Goal: Information Seeking & Learning: Compare options

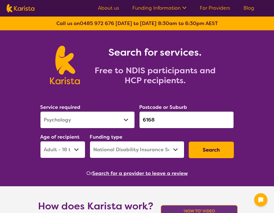
select select "Psychology"
select select "AD"
select select "NDIS"
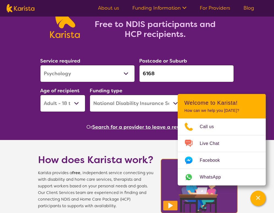
click at [177, 71] on input "6168" at bounding box center [186, 73] width 95 height 17
paste input "4502"
type input "4502"
click at [110, 73] on select "Allied Health Assistant Assessment ([MEDICAL_DATA] or [MEDICAL_DATA]) Behaviour…" at bounding box center [87, 73] width 95 height 17
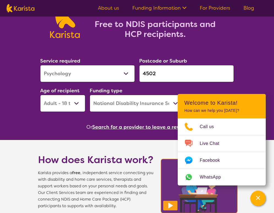
select select "[MEDICAL_DATA]"
click at [40, 65] on select "Allied Health Assistant Assessment ([MEDICAL_DATA] or [MEDICAL_DATA]) Behaviour…" at bounding box center [87, 73] width 95 height 17
click at [116, 101] on select "Home Care Package (HCP) National Disability Insurance Scheme (NDIS) I don't know" at bounding box center [137, 103] width 95 height 17
click at [90, 95] on select "Home Care Package (HCP) National Disability Insurance Scheme (NDIS) I don't know" at bounding box center [137, 103] width 95 height 17
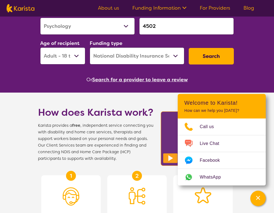
scroll to position [106, 0]
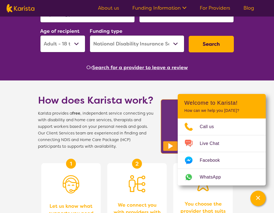
click at [226, 43] on button "Search" at bounding box center [211, 44] width 45 height 17
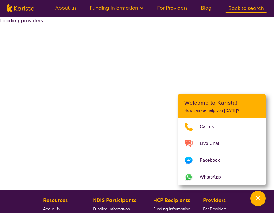
select select "by_score"
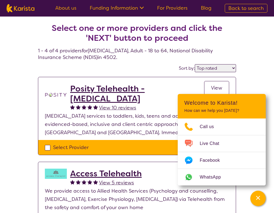
click at [138, 101] on h2 "Posity Telehealth - [MEDICAL_DATA]" at bounding box center [137, 94] width 134 height 20
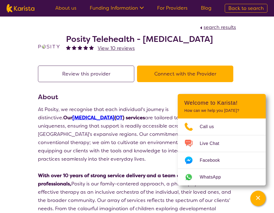
click at [97, 37] on h2 "Posity Telehealth - [MEDICAL_DATA]" at bounding box center [139, 39] width 147 height 10
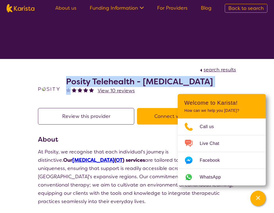
click at [97, 76] on h2 "Posity Telehealth - [MEDICAL_DATA]" at bounding box center [139, 81] width 147 height 10
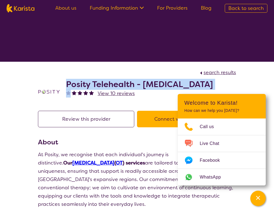
copy h2 "Posity Telehealth - [MEDICAL_DATA]"
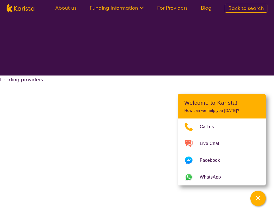
select select "by_score"
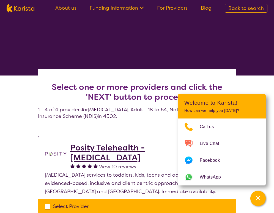
click at [95, 171] on p "[MEDICAL_DATA] services to toddlers, kids, teens and adults through evidenced-b…" at bounding box center [137, 183] width 184 height 25
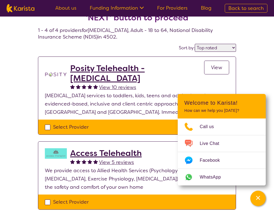
scroll to position [90, 0]
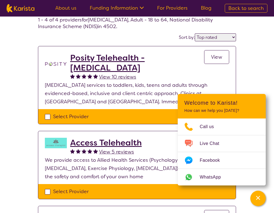
click at [265, 87] on div "Select one or more providers and click the 'NEXT' button to proceed 1 - 4 of 4 …" at bounding box center [137, 180] width 274 height 388
click at [129, 138] on h2 "Access Telehealth" at bounding box center [106, 143] width 72 height 10
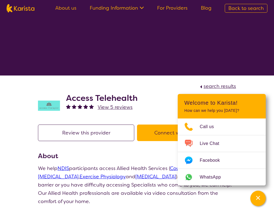
click at [110, 82] on div "search results" at bounding box center [137, 86] width 198 height 8
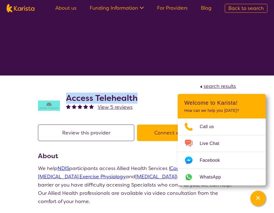
drag, startPoint x: 144, startPoint y: 37, endPoint x: 65, endPoint y: 37, distance: 78.2
click at [65, 90] on div "Access Telehealth View 5 reviews" at bounding box center [137, 104] width 198 height 28
copy h2 "Access Telehealth"
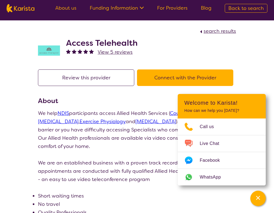
click at [122, 159] on p "We are an established business with a proven track record of quality care. Our …" at bounding box center [137, 171] width 198 height 25
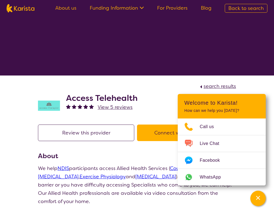
click at [88, 205] on p at bounding box center [137, 209] width 198 height 8
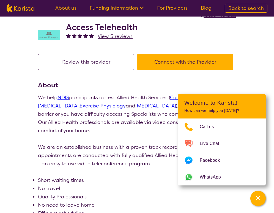
click at [116, 93] on p "We help NDIS participants access Allied Health Services ( Counselling and Psych…" at bounding box center [137, 113] width 198 height 41
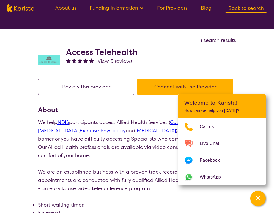
scroll to position [42, 0]
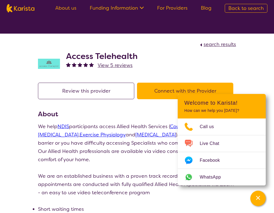
click at [172, 83] on button "Connect with the Provider" at bounding box center [185, 91] width 96 height 17
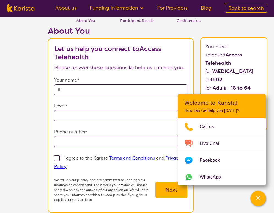
scroll to position [76, 0]
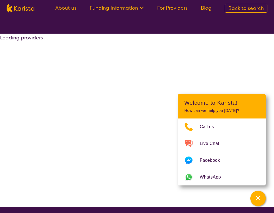
scroll to position [90, 0]
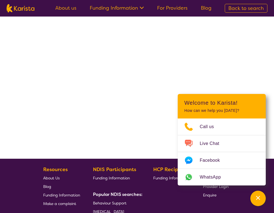
select select "by_score"
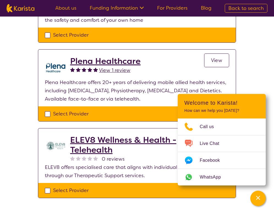
scroll to position [259, 0]
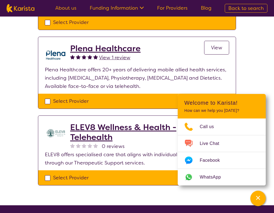
click at [88, 122] on h2 "ELEV8 Wellness & Health - Telehealth" at bounding box center [137, 132] width 134 height 20
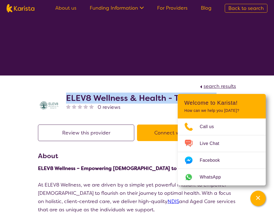
drag, startPoint x: 67, startPoint y: 40, endPoint x: 248, endPoint y: 41, distance: 181.6
copy h2 "ELEV8 Wellness & Health - Telehealth"
